Goal: Transaction & Acquisition: Purchase product/service

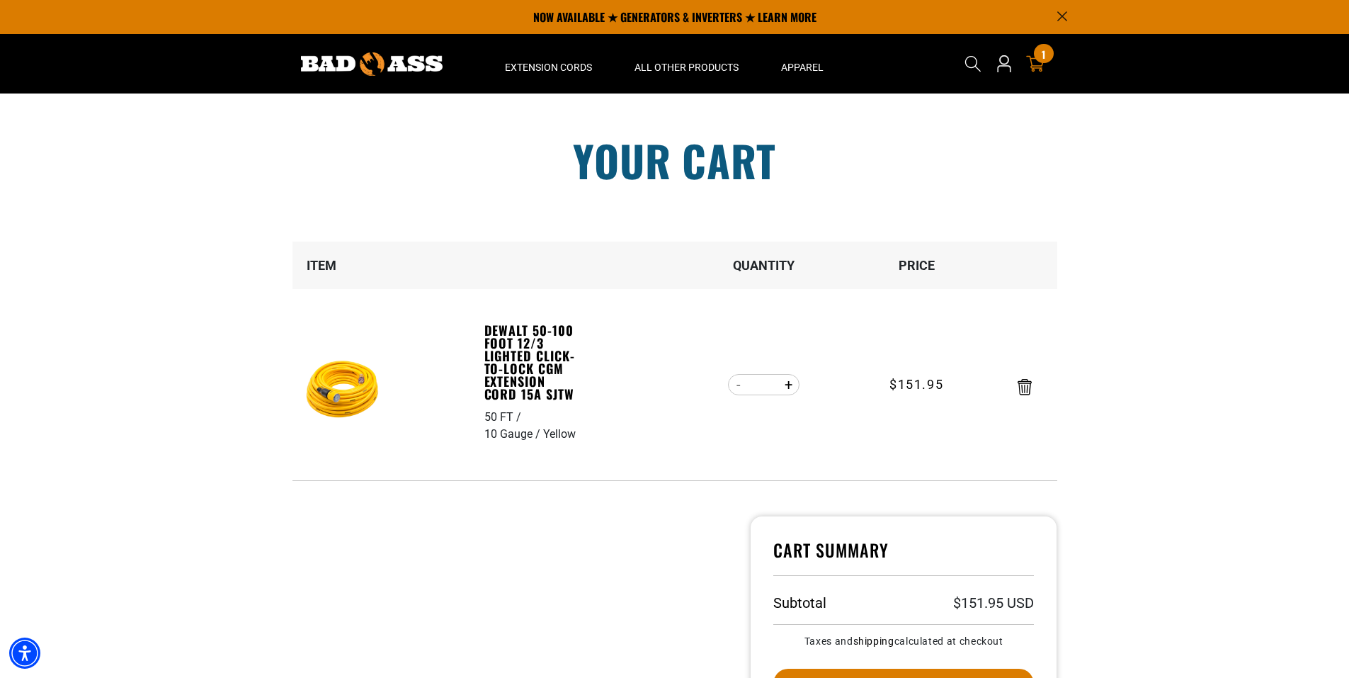
click at [1041, 65] on icon at bounding box center [1035, 64] width 18 height 18
click at [1018, 382] on icon "Remove DEWALT 50-100 foot 12/3 Lighted Click-to-Lock CGM Extension Cord 15A SJT…" at bounding box center [1025, 387] width 14 height 16
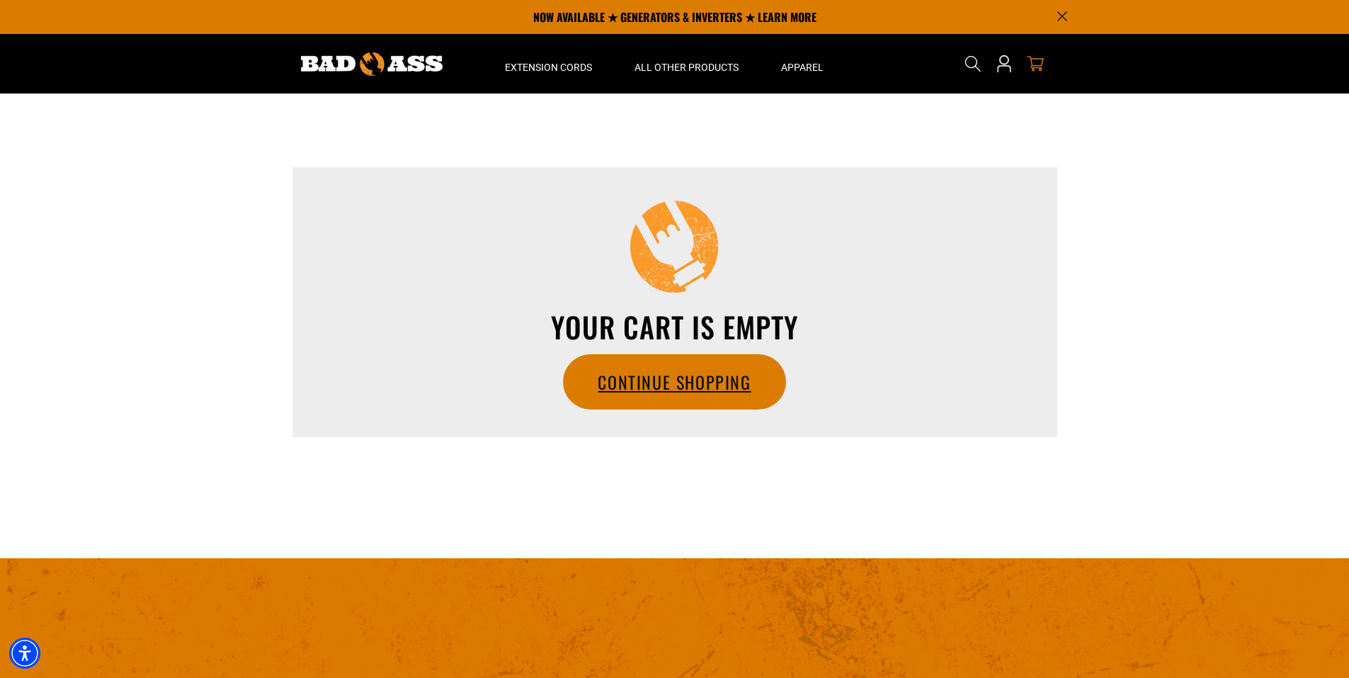
click at [671, 403] on link "Continue Shopping" at bounding box center [674, 382] width 221 height 54
